Goal: Information Seeking & Learning: Learn about a topic

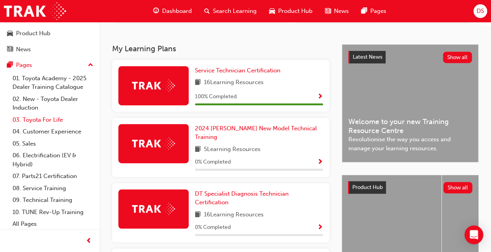
scroll to position [155, 0]
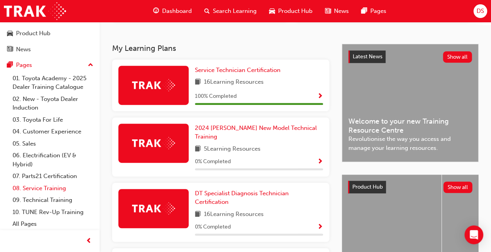
click at [39, 190] on link "08. Service Training" at bounding box center [52, 188] width 87 height 12
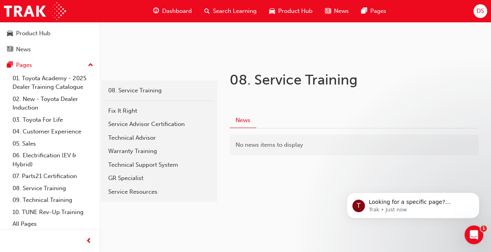
scroll to position [97, 0]
click at [181, 12] on span "Dashboard" at bounding box center [177, 11] width 30 height 9
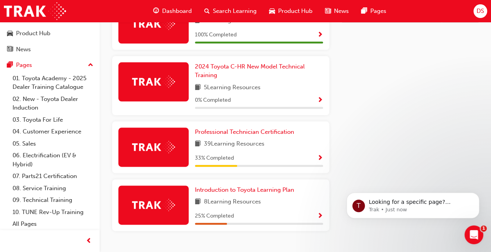
scroll to position [408, 0]
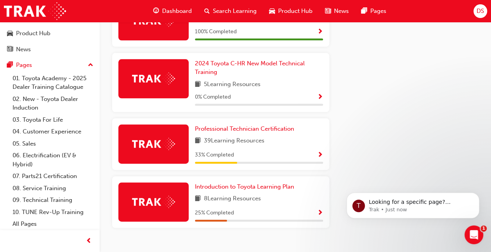
click at [159, 140] on img at bounding box center [153, 144] width 43 height 12
click at [215, 125] on span "Professional Technician Certification" at bounding box center [244, 128] width 99 height 7
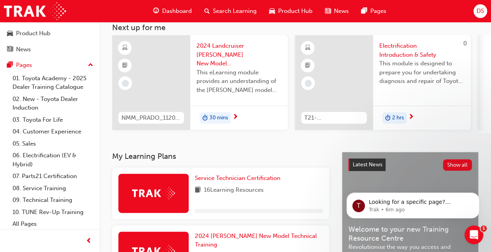
scroll to position [215, 0]
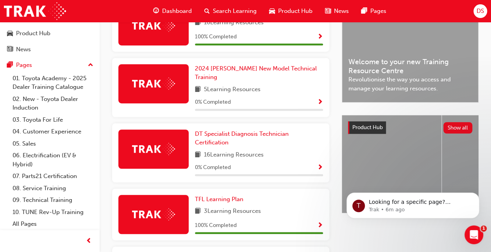
drag, startPoint x: 469, startPoint y: 2, endPoint x: 483, endPoint y: 9, distance: 15.7
click at [483, 9] on span "DS" at bounding box center [480, 11] width 7 height 9
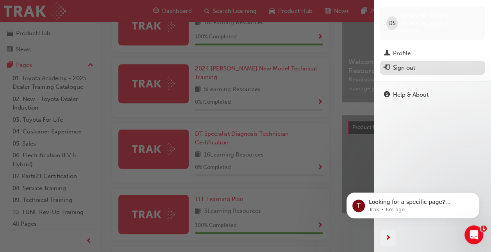
click at [419, 65] on div "Sign out" at bounding box center [432, 68] width 97 height 10
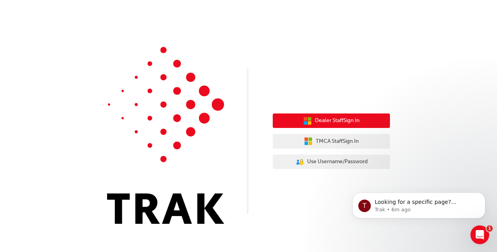
click at [340, 117] on span "Dealer Staff Sign In" at bounding box center [337, 120] width 45 height 9
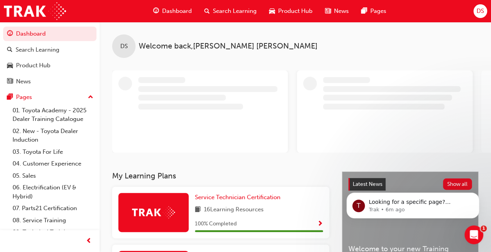
click at [476, 11] on div "DS" at bounding box center [481, 11] width 14 height 14
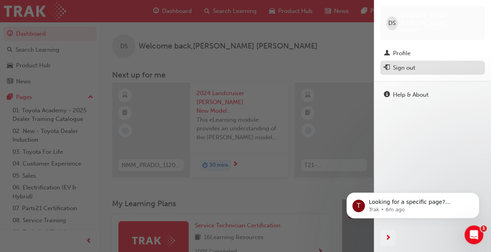
click at [406, 63] on div "Sign out" at bounding box center [404, 67] width 22 height 9
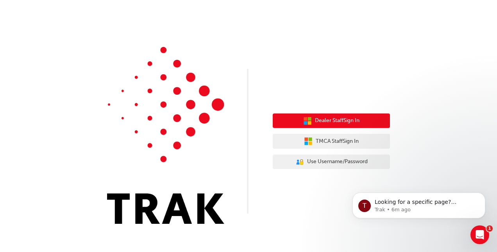
click at [352, 116] on span "Dealer Staff Sign In" at bounding box center [337, 120] width 45 height 9
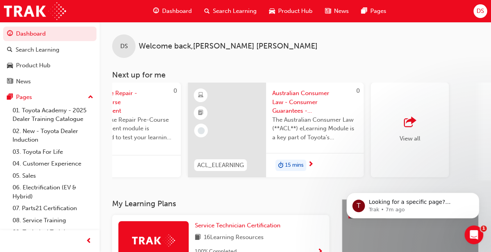
scroll to position [0, 656]
